Goal: Transaction & Acquisition: Purchase product/service

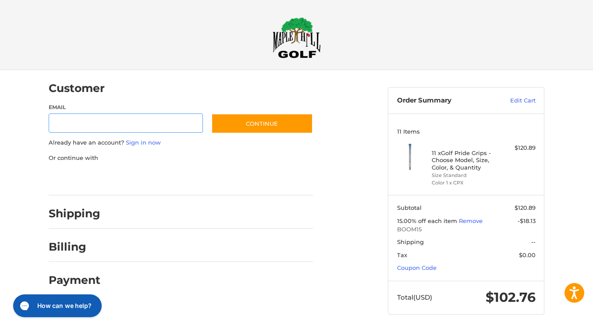
scroll to position [3, 0]
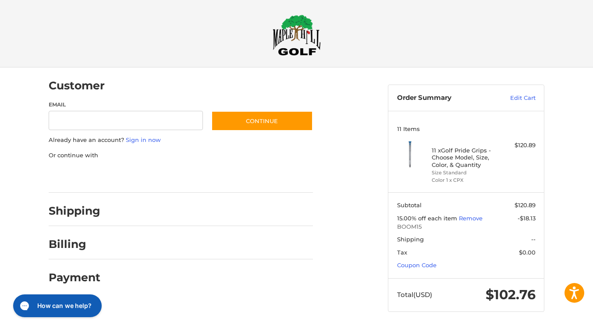
click at [0, 329] on div at bounding box center [0, 329] width 0 height 0
click at [450, 159] on h4 "11 x Golf Pride Grips - Choose Model, Size, Color, & Quantity" at bounding box center [465, 157] width 67 height 21
click at [515, 94] on link "Edit Cart" at bounding box center [513, 98] width 44 height 9
